Goal: Obtain resource: Obtain resource

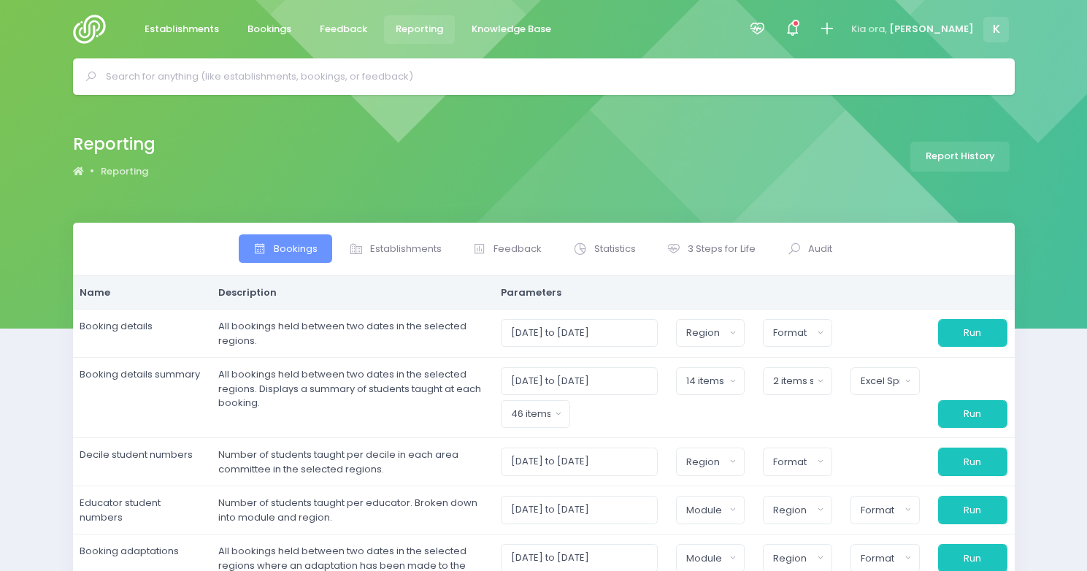
select select
select select "excel"
select select
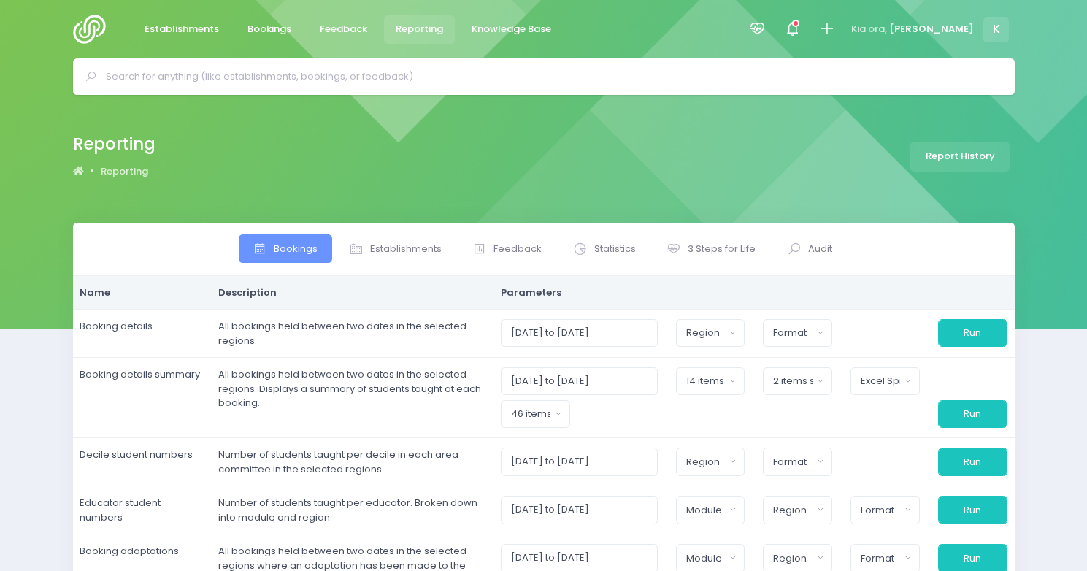
select select
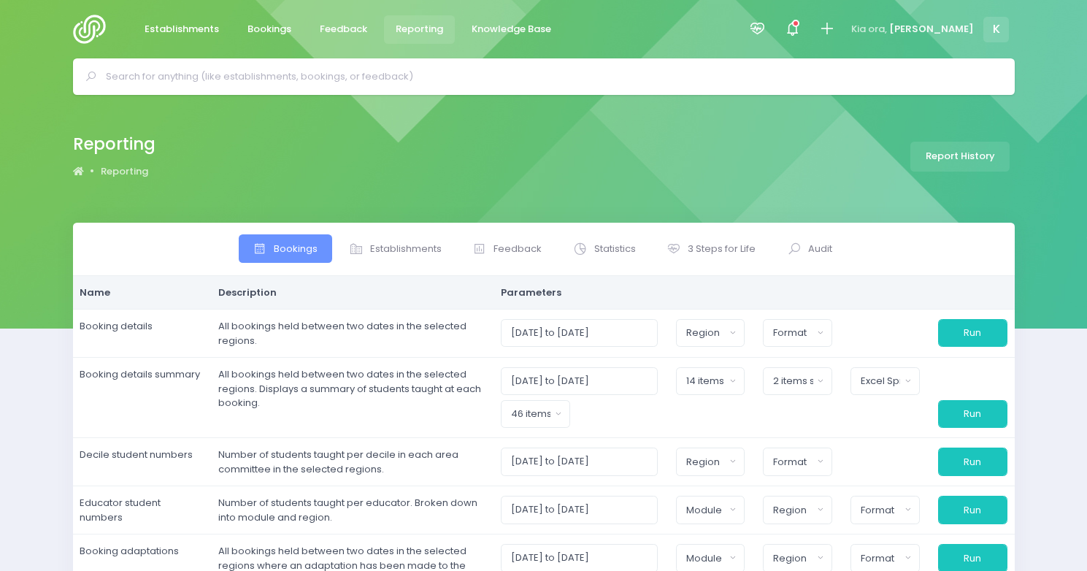
select select
